Goal: Find specific page/section: Find specific page/section

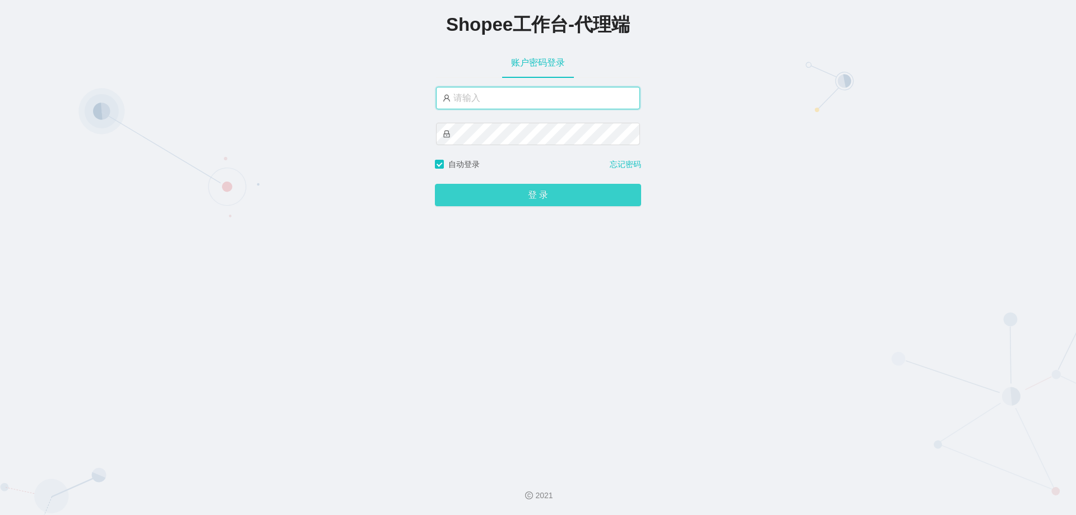
type input "xjp802"
click at [493, 193] on button "登 录" at bounding box center [538, 195] width 206 height 22
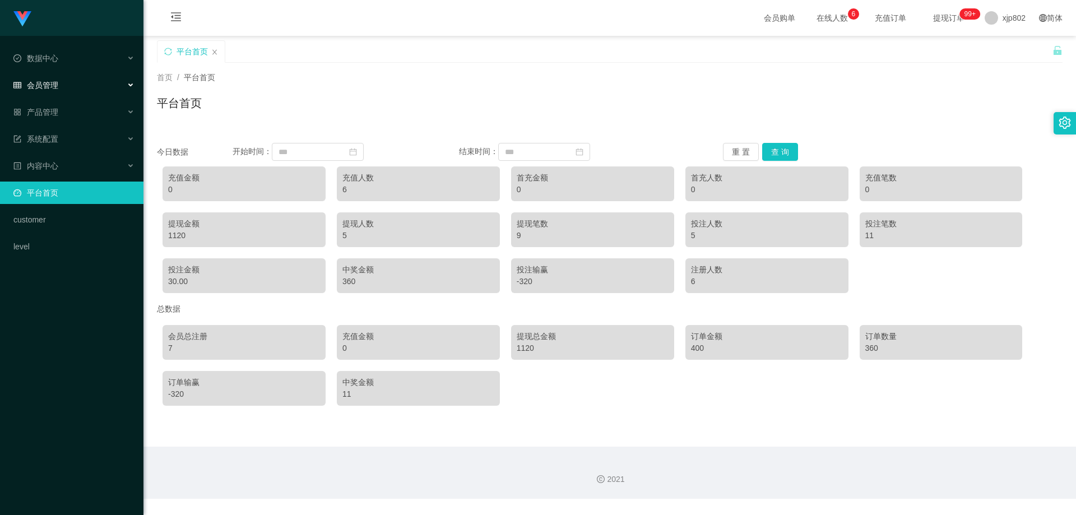
click at [59, 90] on div "会员管理" at bounding box center [71, 85] width 143 height 22
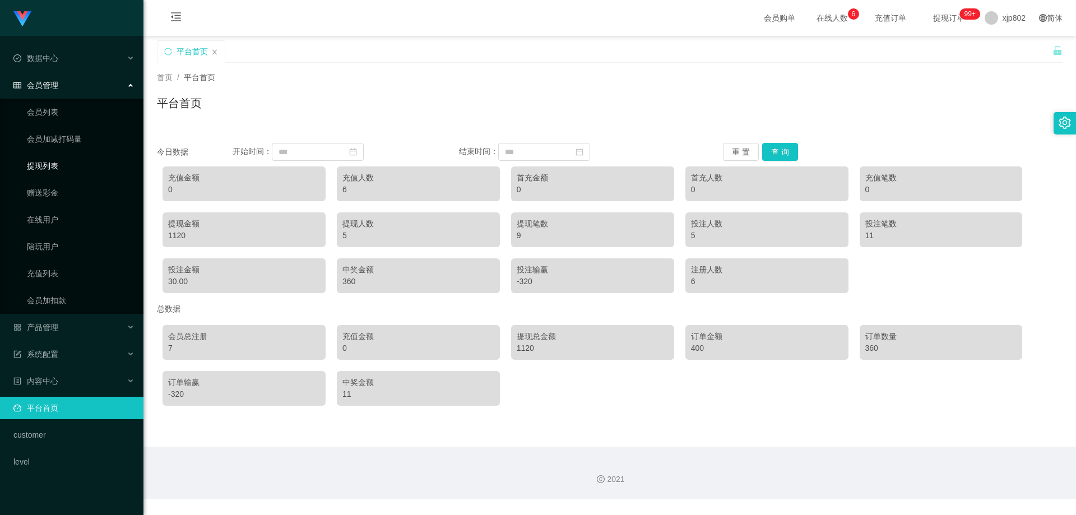
click at [58, 163] on link "提现列表" at bounding box center [81, 166] width 108 height 22
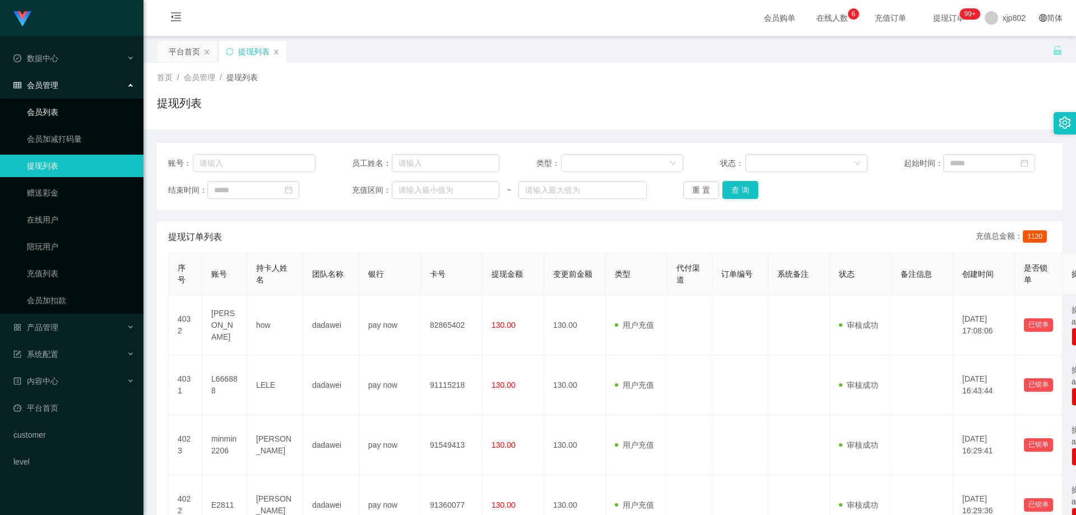
click at [73, 106] on link "会员列表" at bounding box center [81, 112] width 108 height 22
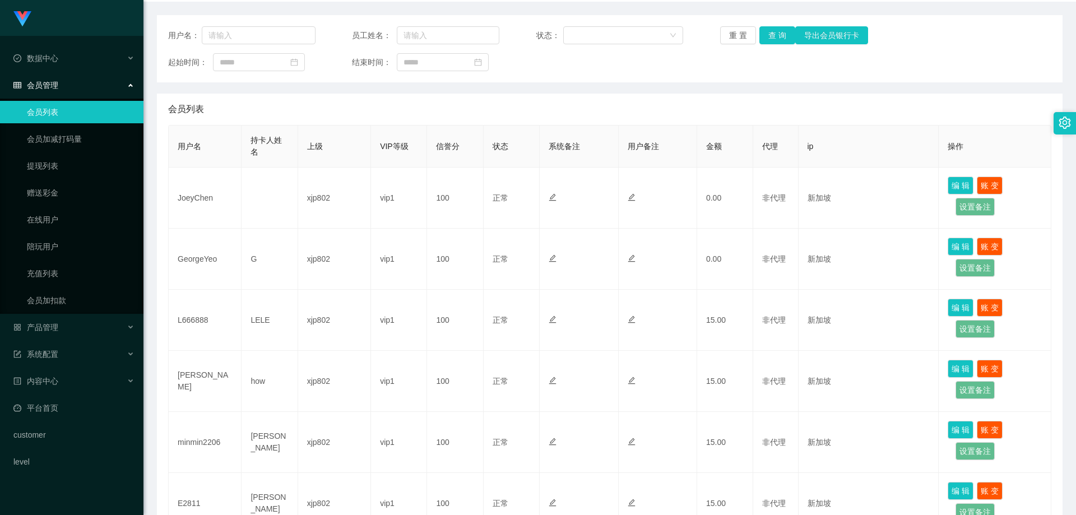
scroll to position [16, 0]
